Goal: Transaction & Acquisition: Purchase product/service

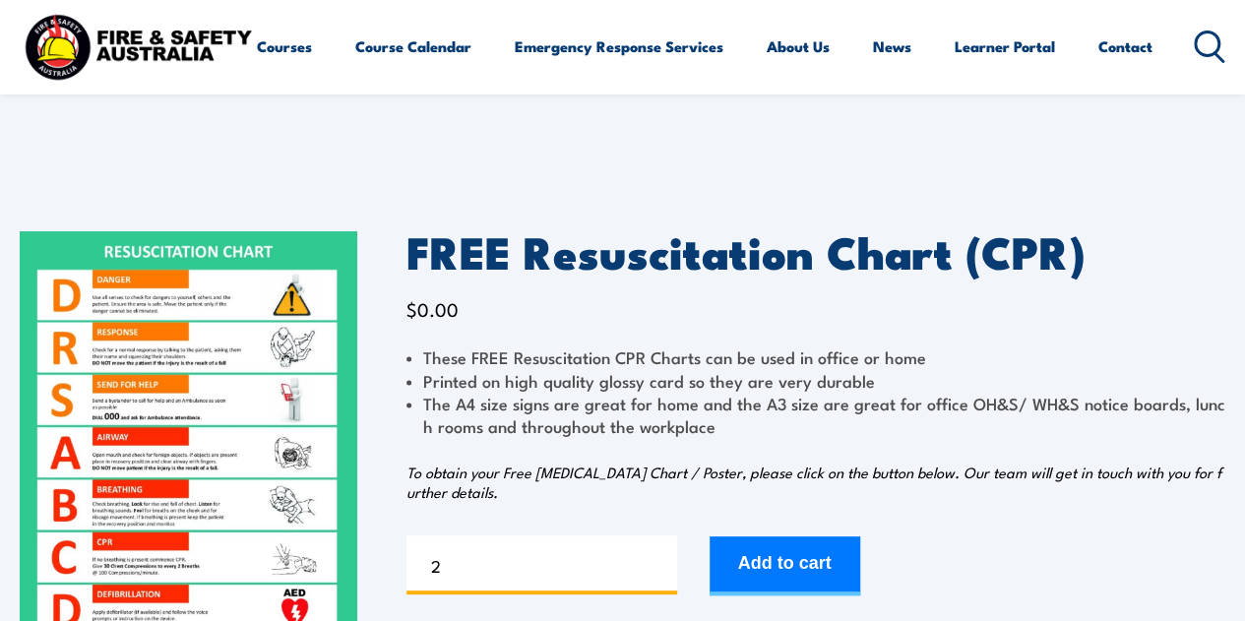
click at [657, 557] on input "2" at bounding box center [541, 564] width 271 height 59
click at [657, 557] on input "3" at bounding box center [541, 564] width 271 height 59
click at [657, 557] on input "4" at bounding box center [541, 564] width 271 height 59
click at [657, 557] on input "5" at bounding box center [541, 564] width 271 height 59
click at [657, 557] on input "6" at bounding box center [541, 564] width 271 height 59
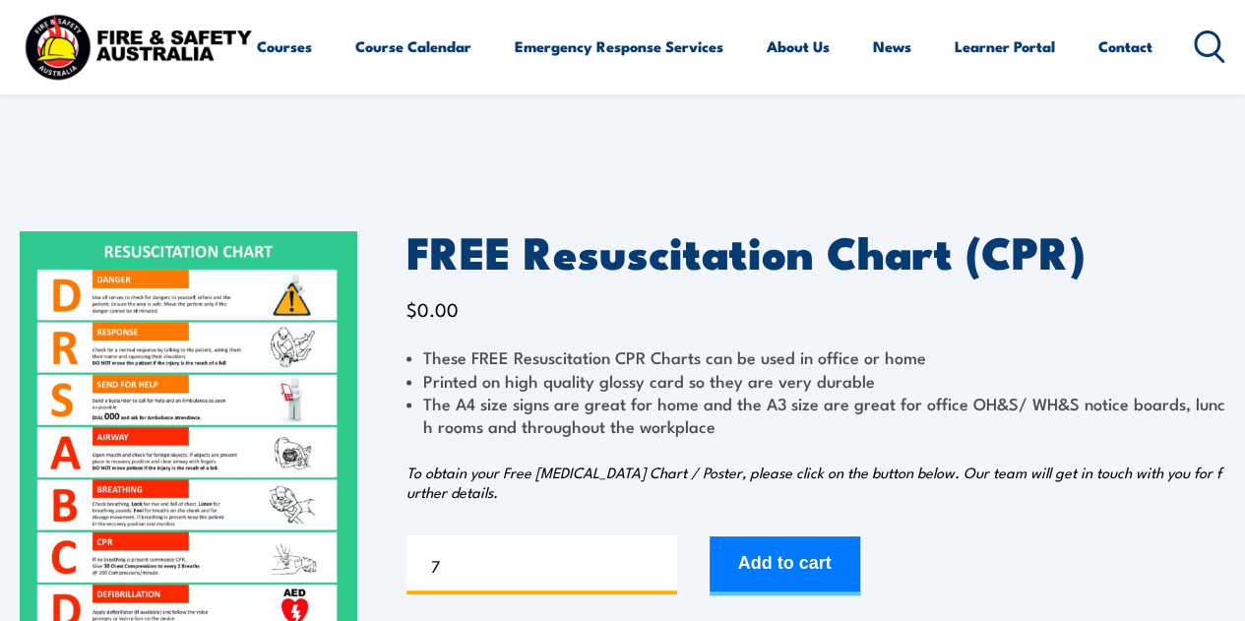
click at [657, 557] on input "7" at bounding box center [541, 564] width 271 height 59
click at [657, 557] on input "8" at bounding box center [541, 564] width 271 height 59
click at [657, 558] on input "9" at bounding box center [541, 564] width 271 height 59
type input "10"
click at [657, 558] on input "10" at bounding box center [541, 564] width 271 height 59
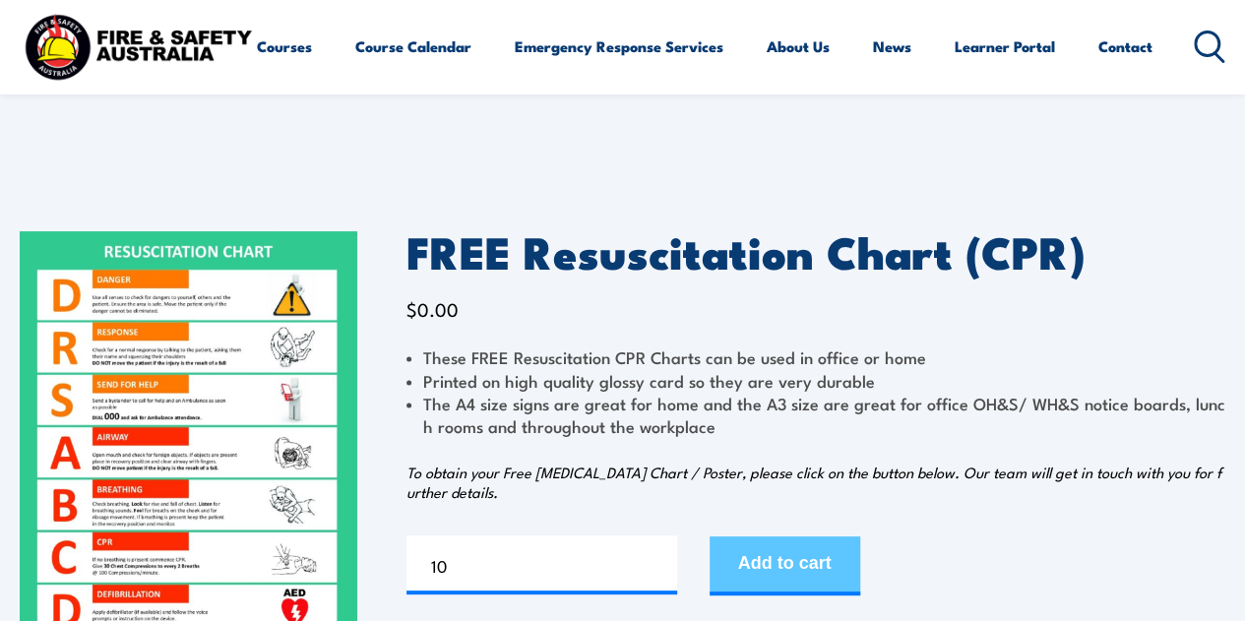
click at [793, 567] on button "Add to cart" at bounding box center [784, 565] width 151 height 59
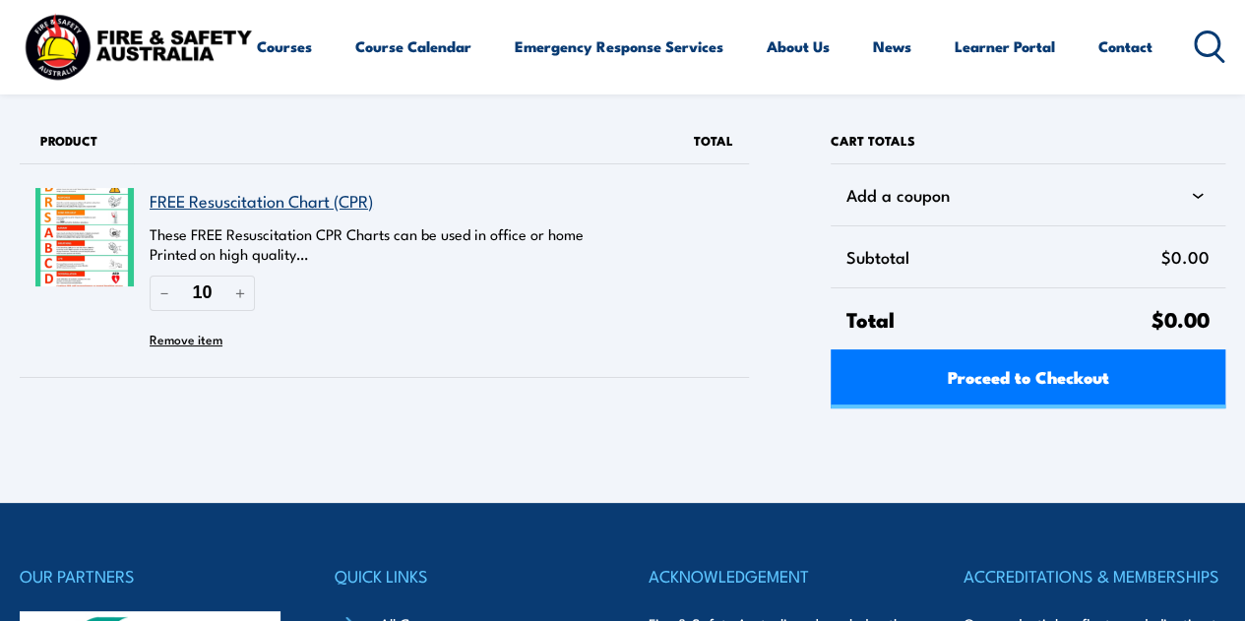
click at [285, 200] on link "FREE Resuscitation Chart (CPR)" at bounding box center [261, 200] width 223 height 25
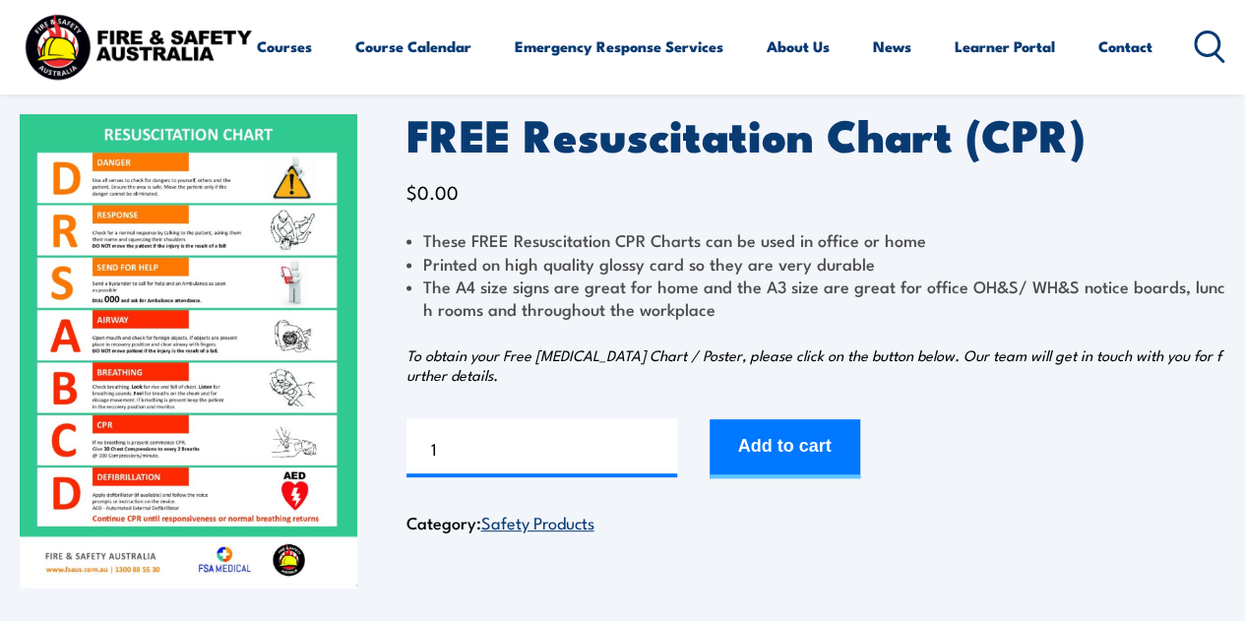
scroll to position [295, 0]
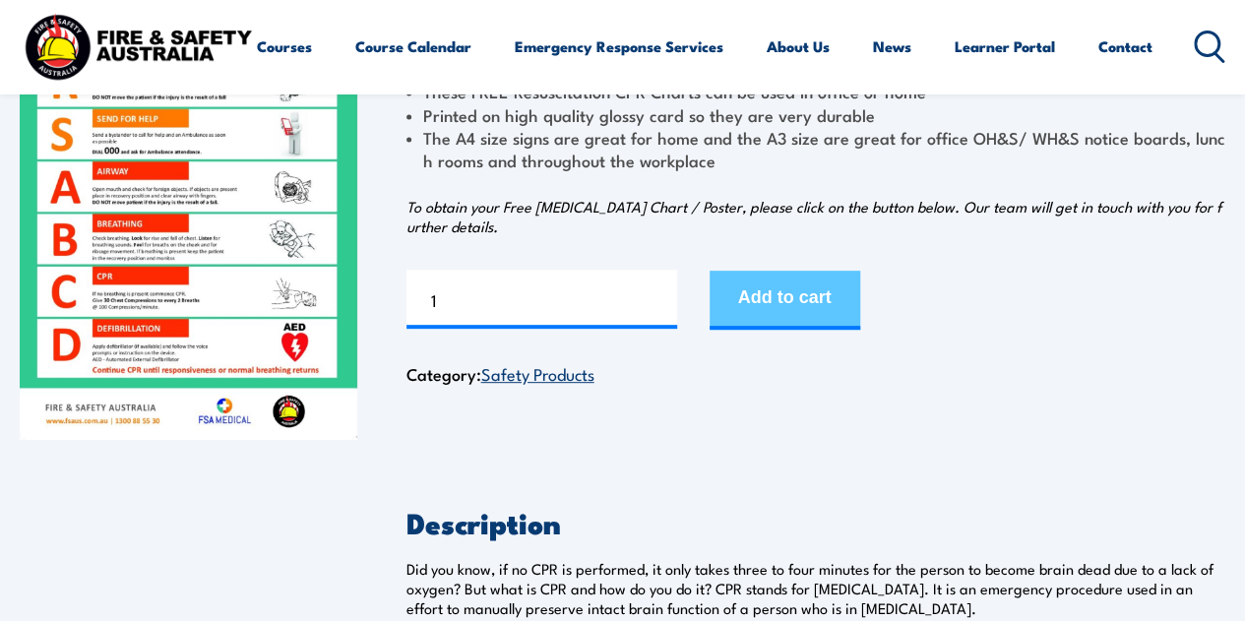
click at [733, 297] on button "Add to cart" at bounding box center [784, 300] width 151 height 59
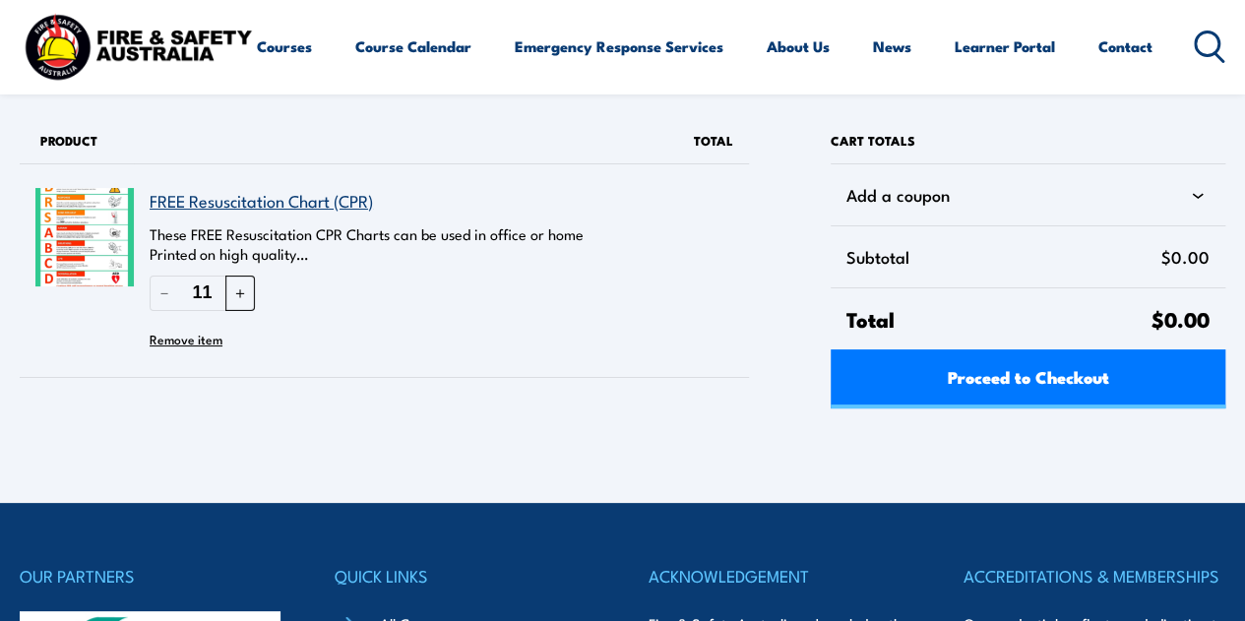
click at [236, 290] on button "＋" at bounding box center [240, 292] width 30 height 34
type input "12"
click at [899, 390] on div "Proceed to Checkout" at bounding box center [1027, 378] width 395 height 59
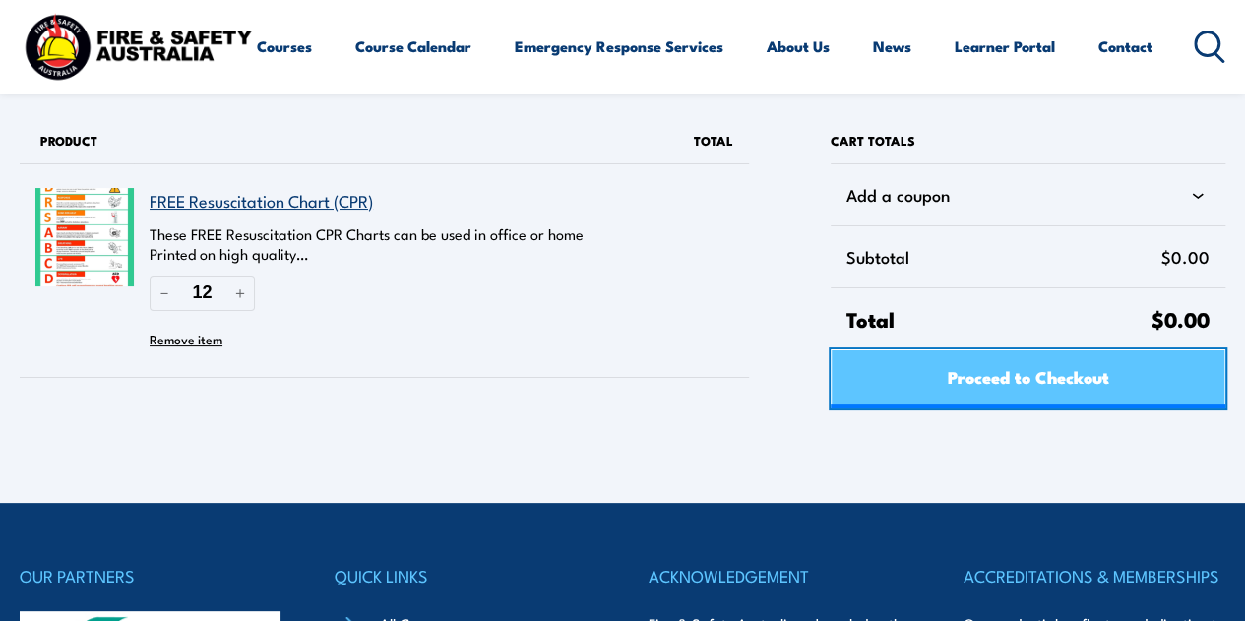
click at [1015, 372] on span "Proceed to Checkout" at bounding box center [1026, 376] width 161 height 52
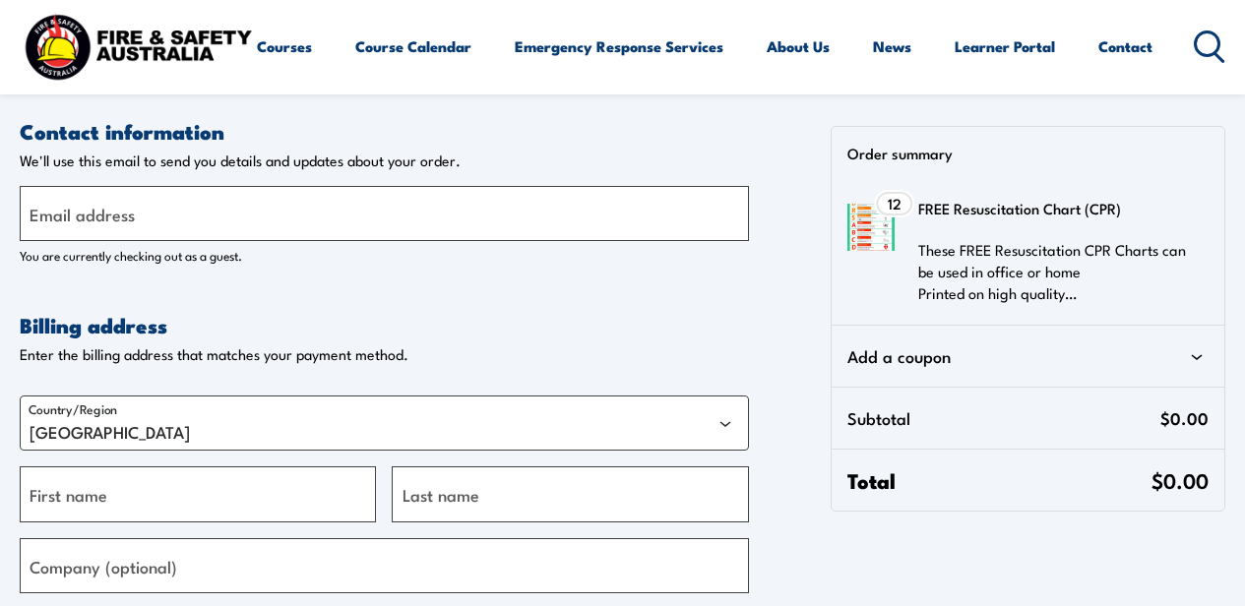
select select "VIC"
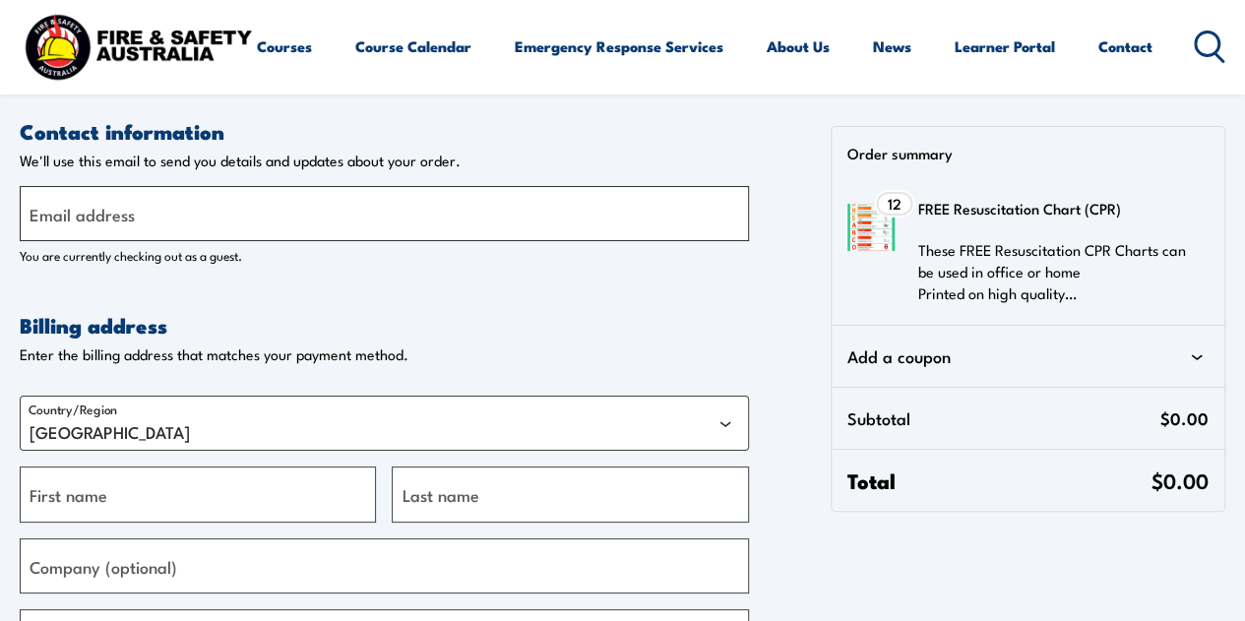
click at [276, 225] on input "Email address" at bounding box center [384, 213] width 729 height 55
type input "[EMAIL_ADDRESS][DOMAIN_NAME]"
click at [167, 490] on input "First name" at bounding box center [198, 493] width 356 height 55
type input "Meg"
type input "Rees"
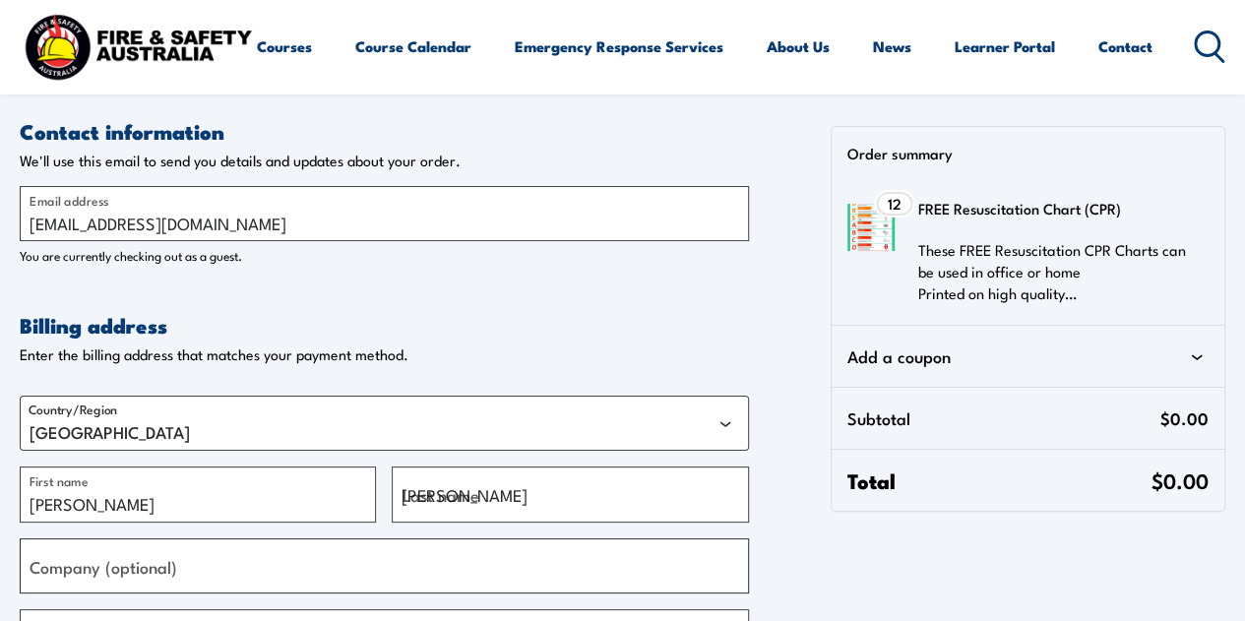
type input "Carpendale Agri"
type input "18833 [PERSON_NAME] highway"
type input "Goondiwindi"
select select "QLD"
type input "4390"
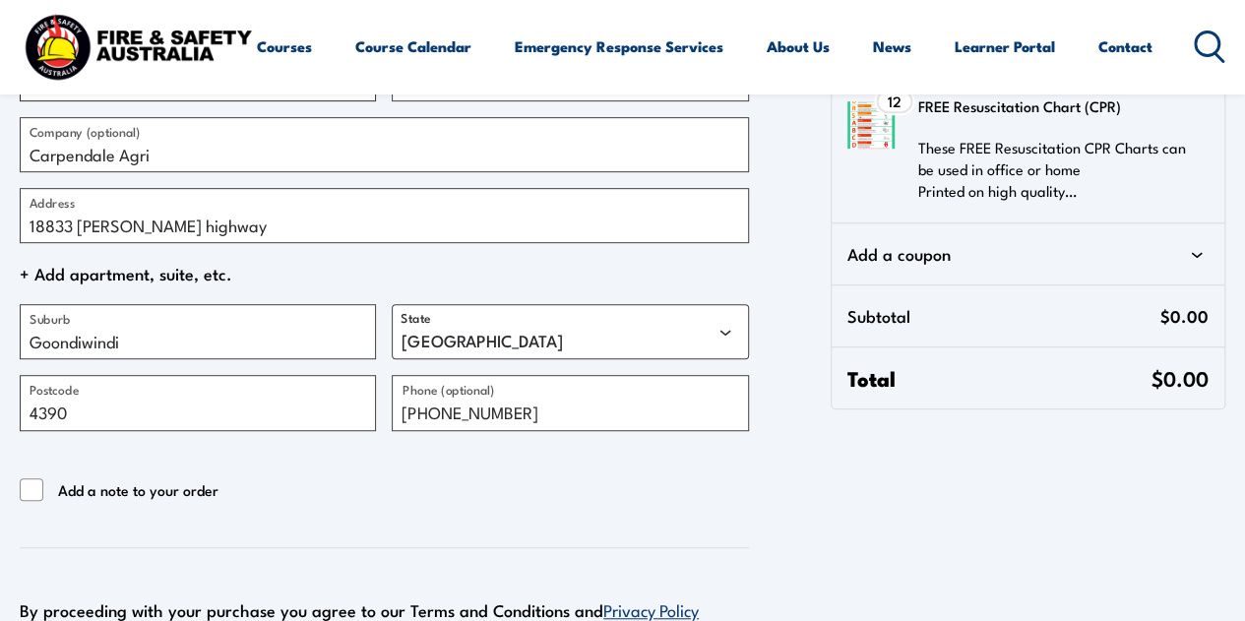
scroll to position [590, 0]
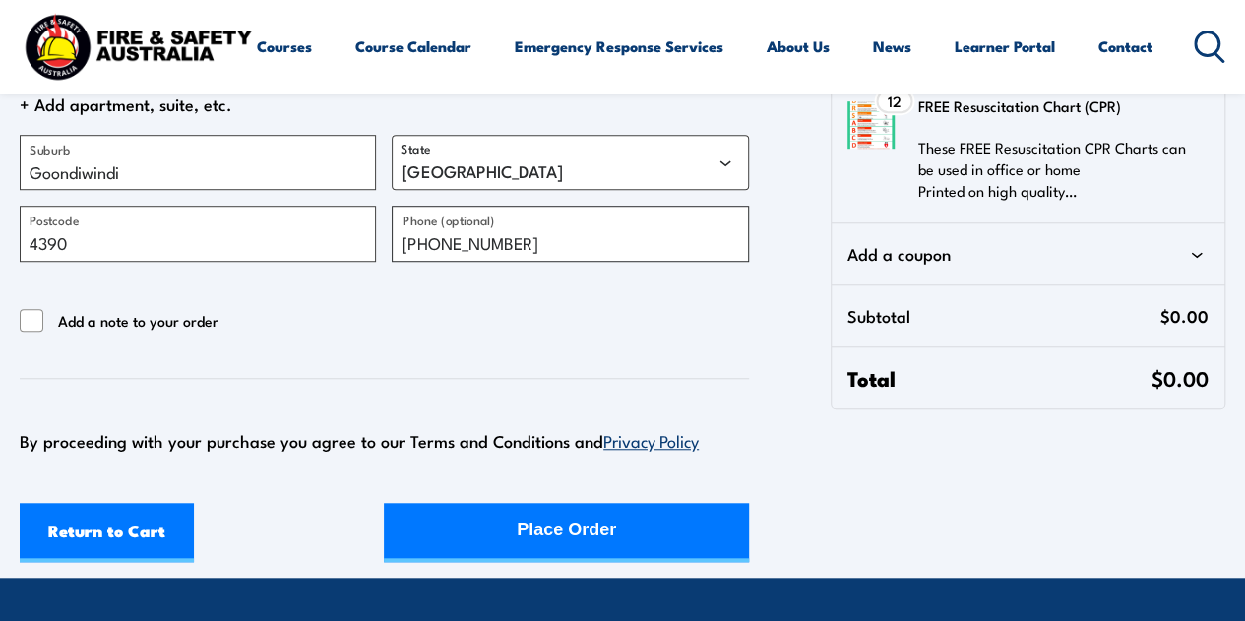
drag, startPoint x: 565, startPoint y: 235, endPoint x: 378, endPoint y: 238, distance: 187.0
click at [378, 238] on div "Country/Region Australia Meg First name Rees Last name Carpendale Agri Company …" at bounding box center [384, 25] width 729 height 472
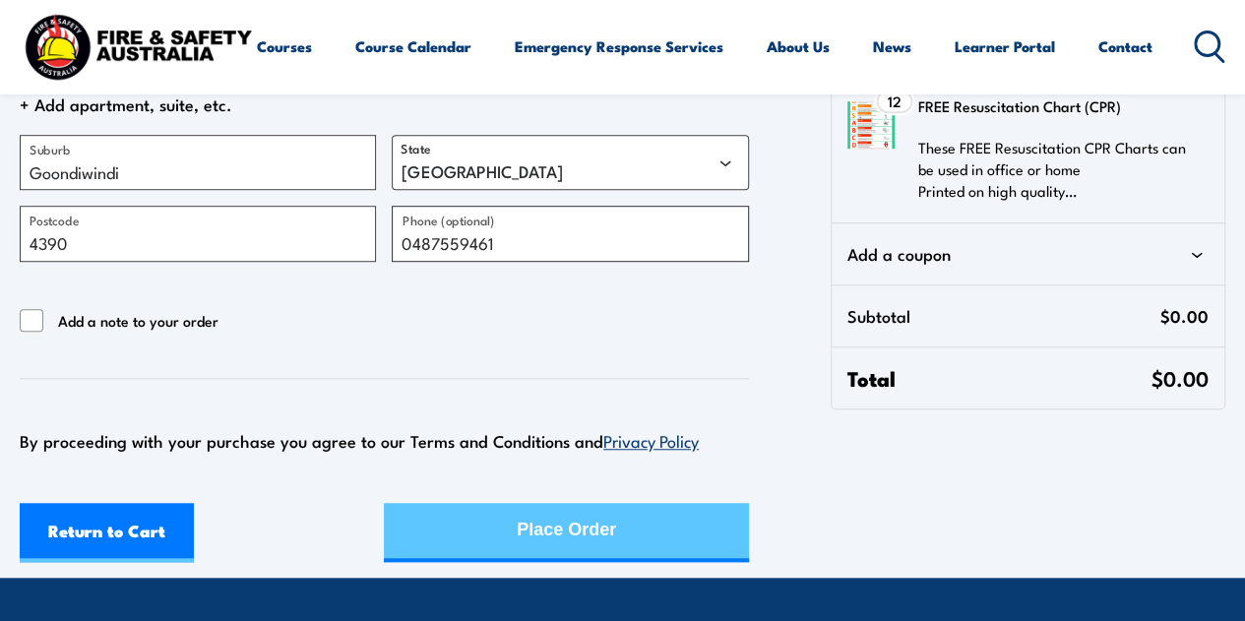
type input "0487559461"
click at [492, 536] on div "Return to Cart Place Order" at bounding box center [384, 532] width 729 height 59
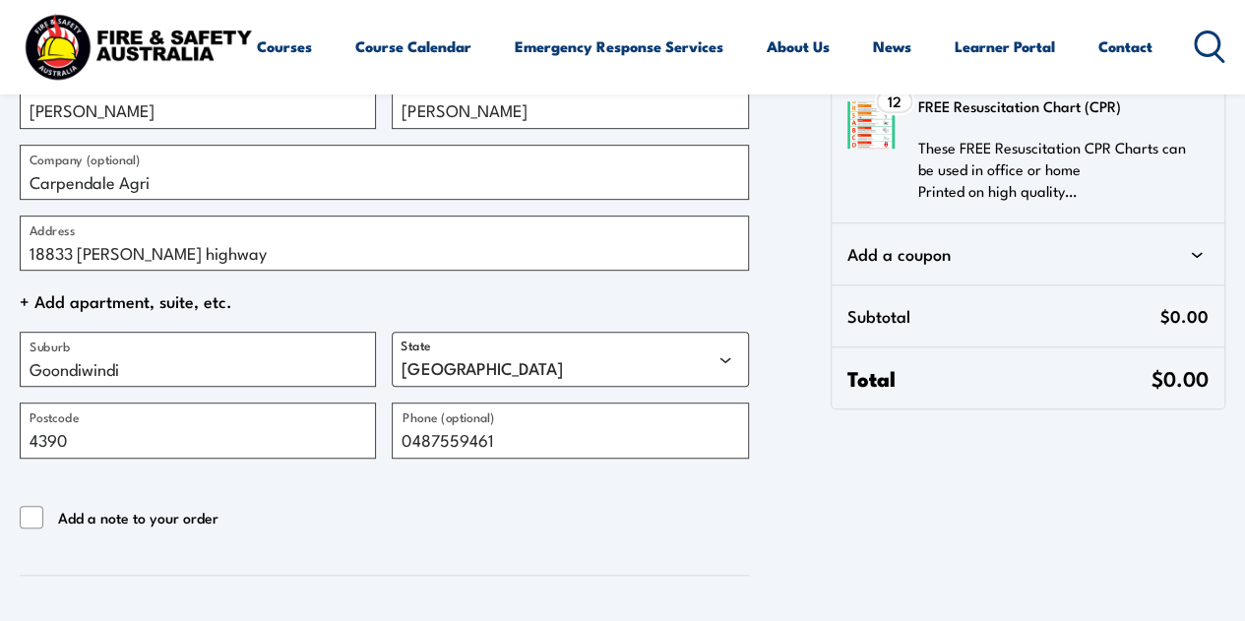
scroll to position [689, 0]
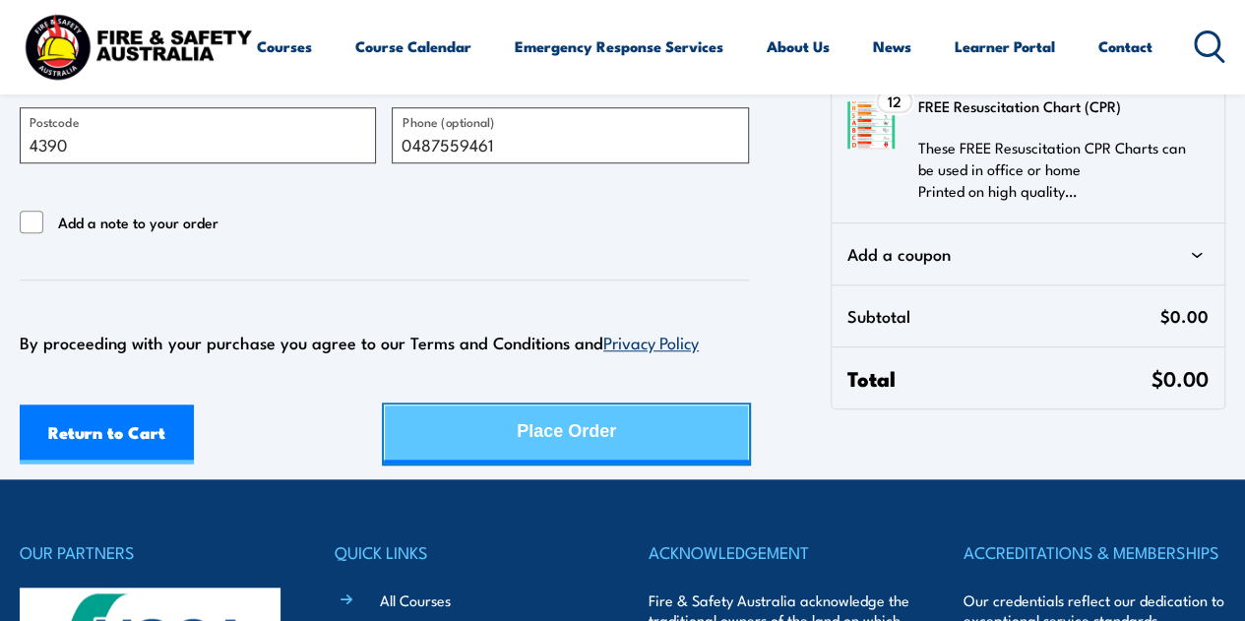
click at [616, 428] on div "Place Order" at bounding box center [566, 431] width 99 height 52
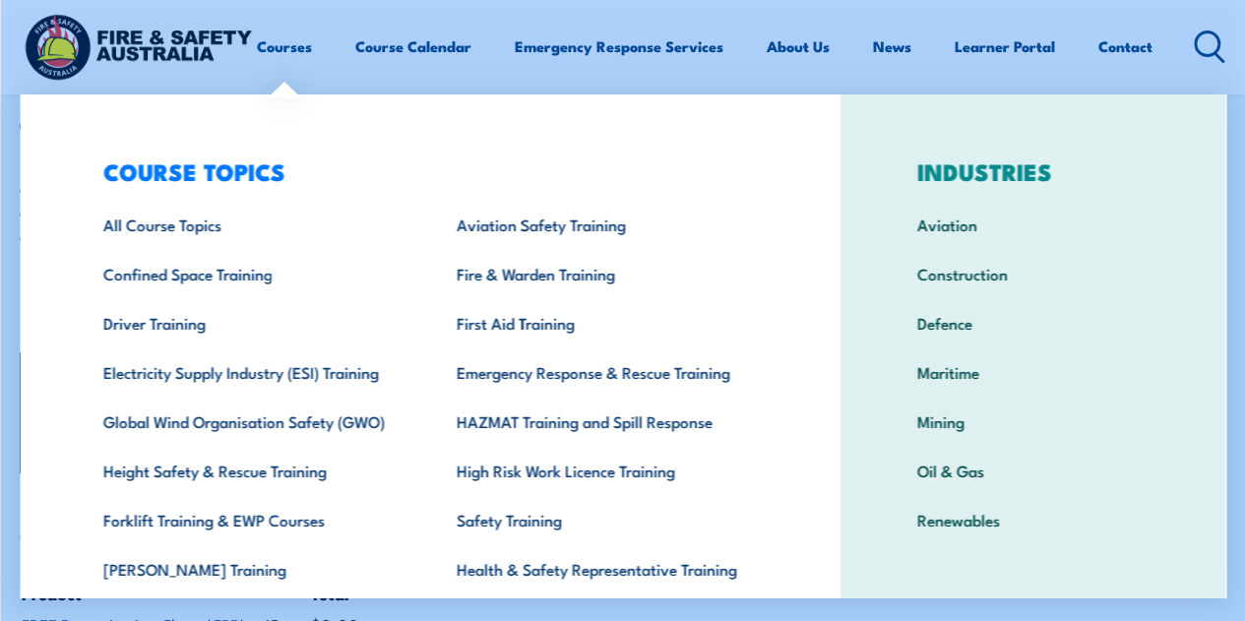
click at [45, 100] on div "COURSE TOPICS All Course Topics Aviation Safety Training Confined Space Trainin…" at bounding box center [430, 405] width 821 height 622
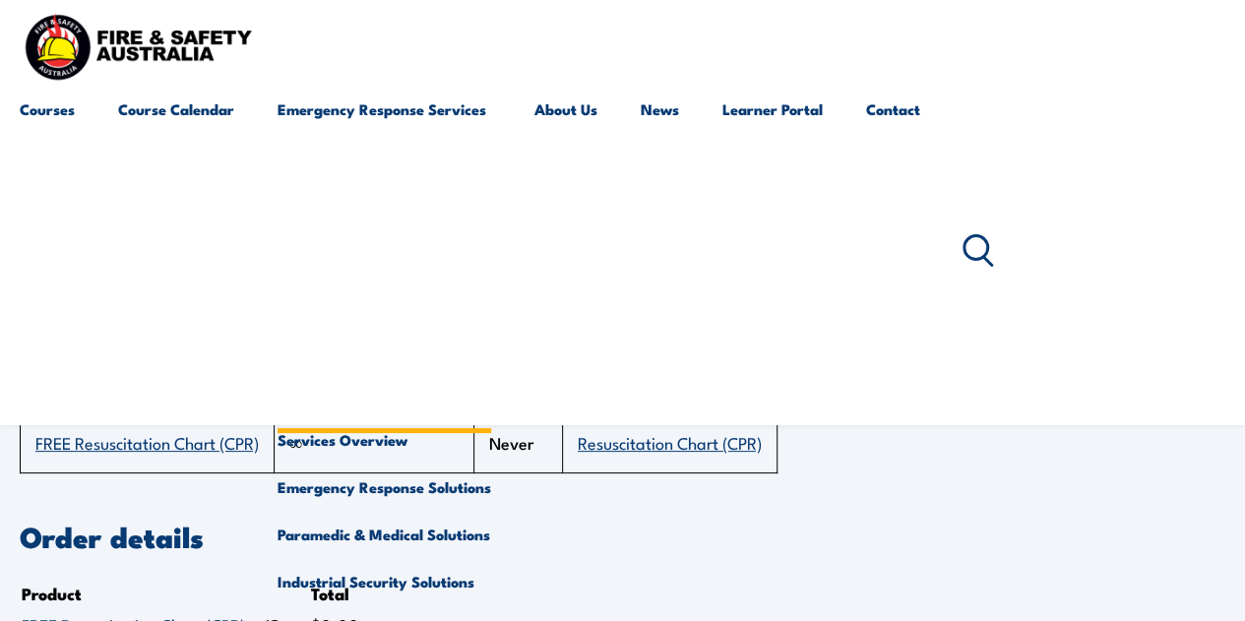
click at [396, 119] on link "Emergency Response Services" at bounding box center [383, 251] width 213 height 331
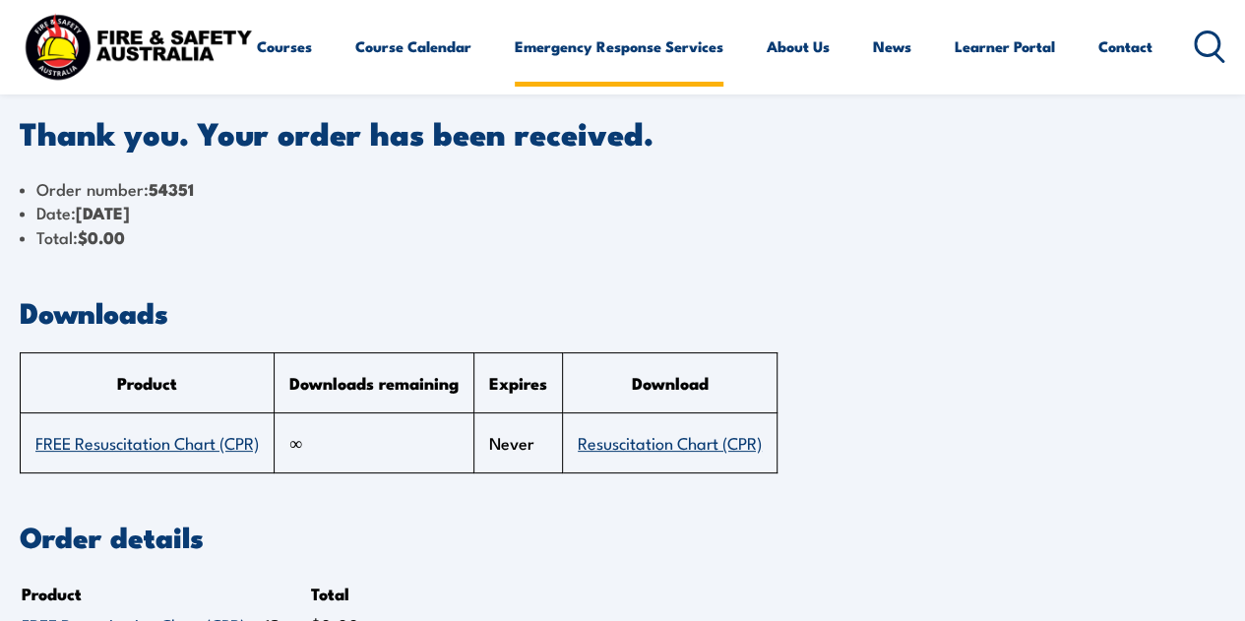
click at [515, 70] on link "Emergency Response Services" at bounding box center [619, 46] width 209 height 47
click at [134, 43] on img at bounding box center [138, 47] width 236 height 78
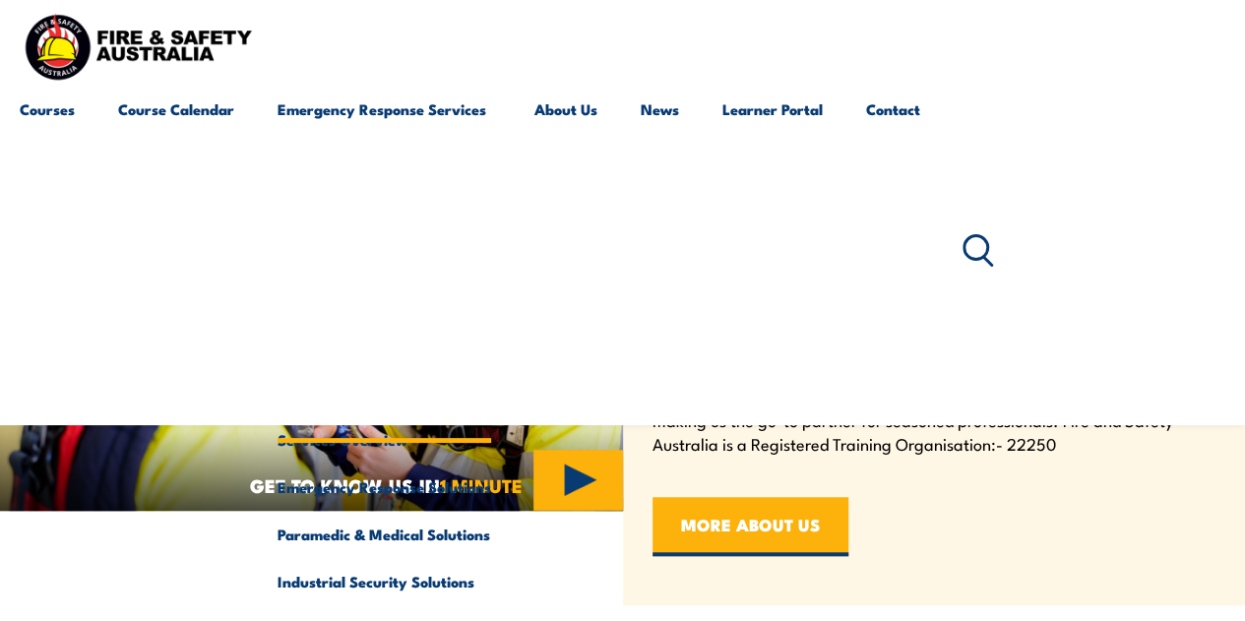
scroll to position [590, 0]
